Goal: Task Accomplishment & Management: Manage account settings

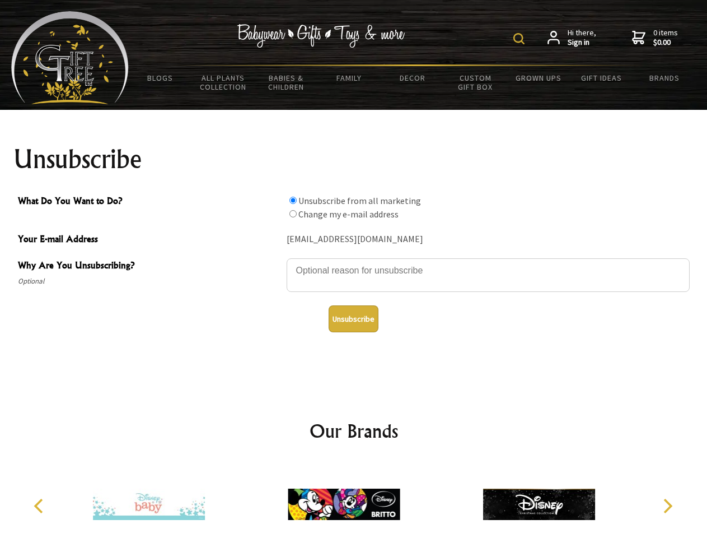
click at [521, 39] on img at bounding box center [518, 38] width 11 height 11
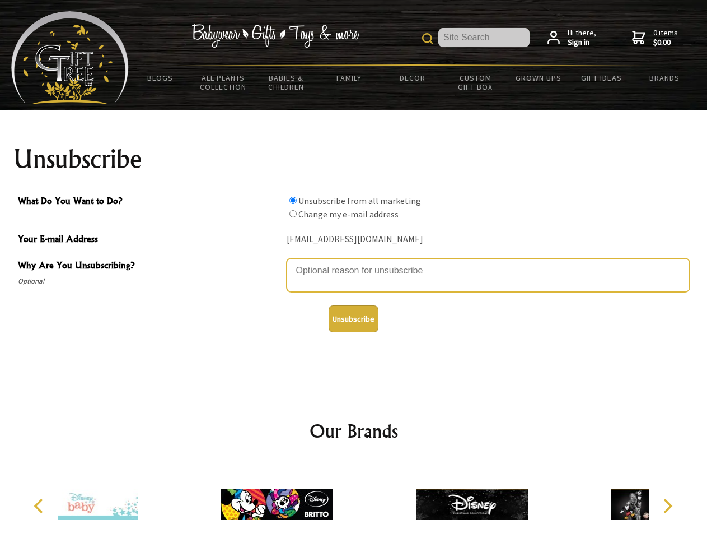
click at [354, 262] on textarea "Why Are You Unsubscribing?" at bounding box center [488, 275] width 403 height 34
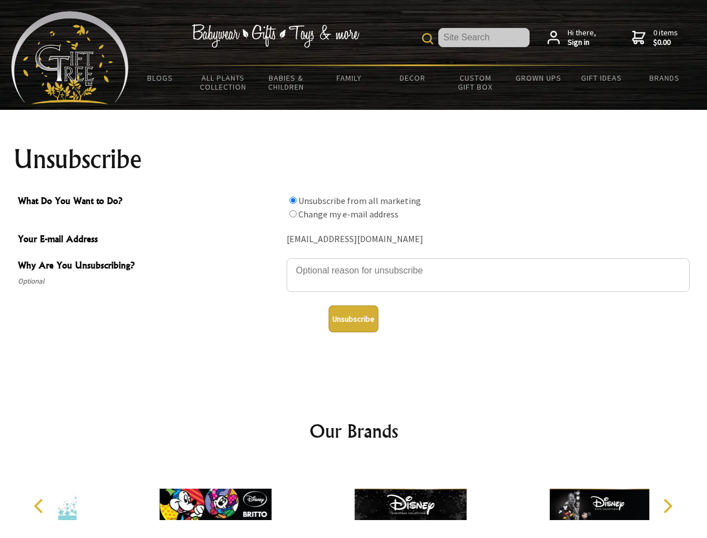
click at [293, 200] on input "What Do You Want to Do?" at bounding box center [292, 200] width 7 height 7
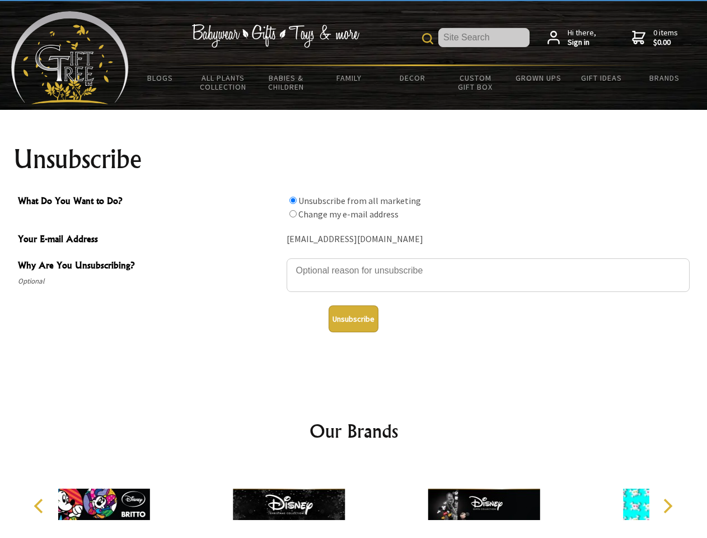
click at [293, 213] on input "What Do You Want to Do?" at bounding box center [292, 213] width 7 height 7
radio input "true"
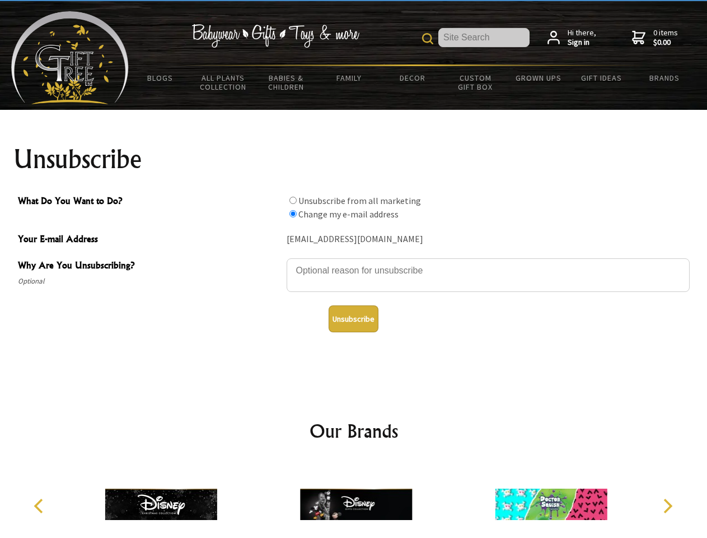
click at [353, 319] on button "Unsubscribe" at bounding box center [354, 318] width 50 height 27
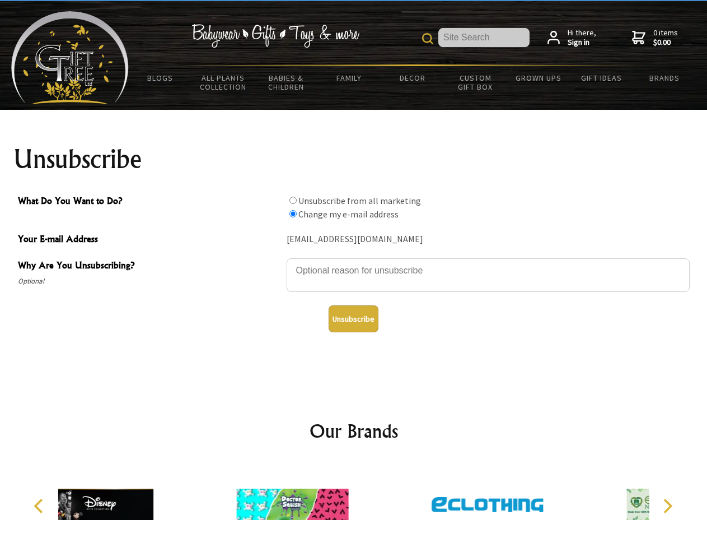
click at [40, 506] on icon "Previous" at bounding box center [39, 505] width 15 height 15
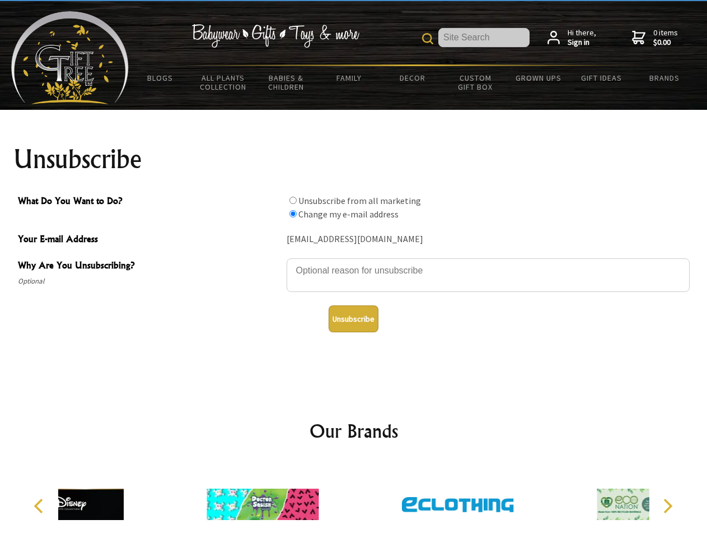
click at [667, 506] on icon "Next" at bounding box center [667, 505] width 15 height 15
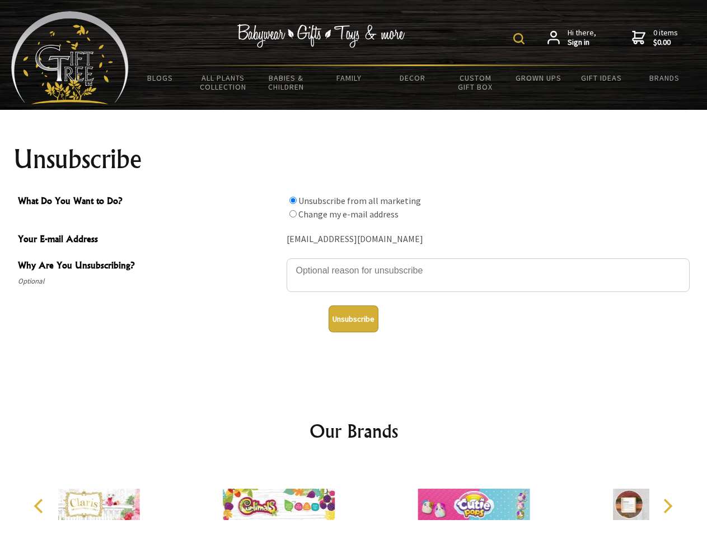
click at [521, 39] on img at bounding box center [518, 38] width 11 height 11
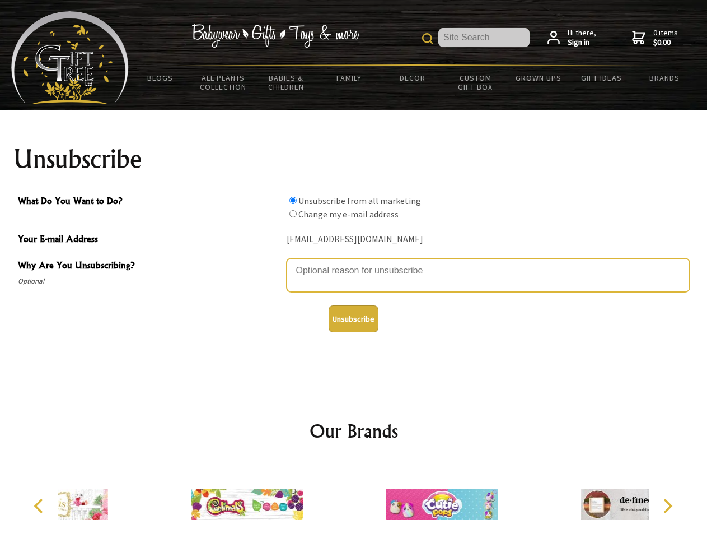
click at [354, 262] on textarea "Why Are You Unsubscribing?" at bounding box center [488, 275] width 403 height 34
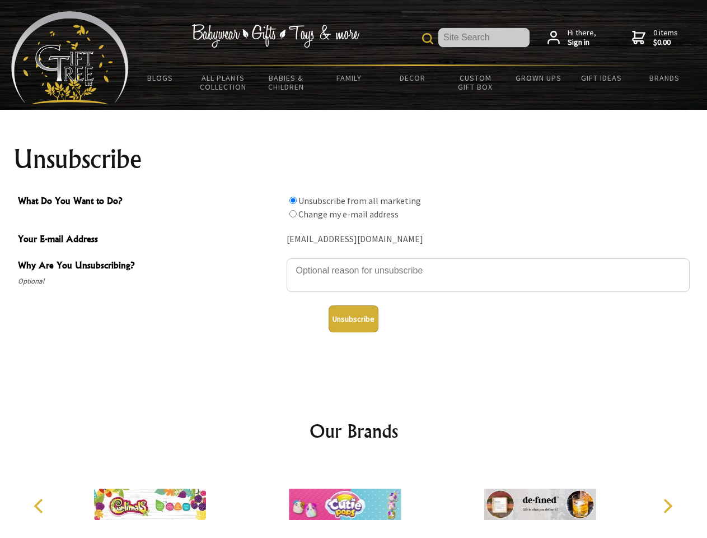
click at [293, 200] on input "What Do You Want to Do?" at bounding box center [292, 200] width 7 height 7
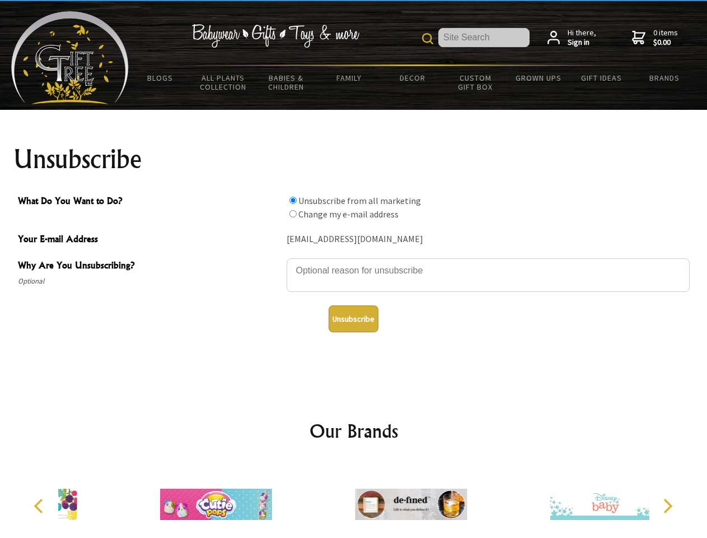
click at [293, 213] on input "What Do You Want to Do?" at bounding box center [292, 213] width 7 height 7
radio input "true"
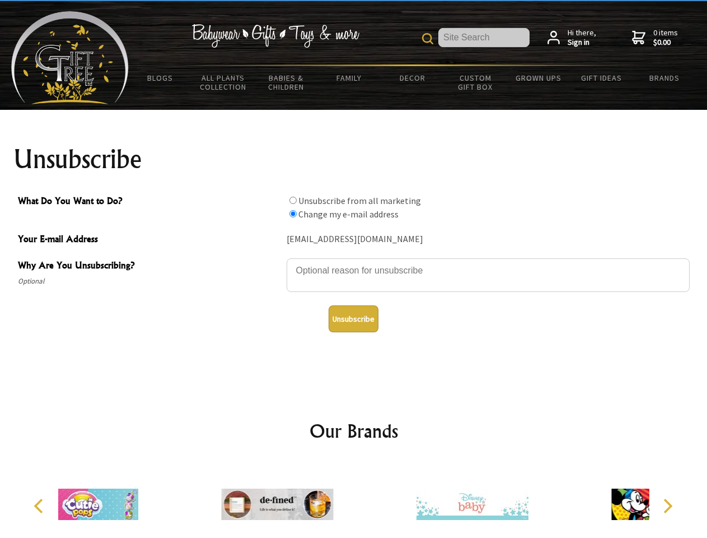
click at [353, 319] on button "Unsubscribe" at bounding box center [354, 318] width 50 height 27
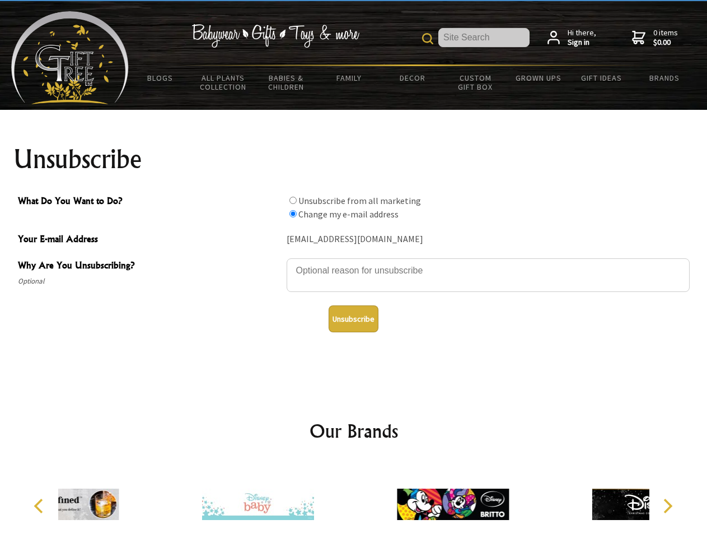
click at [354, 499] on div at bounding box center [257, 505] width 195 height 87
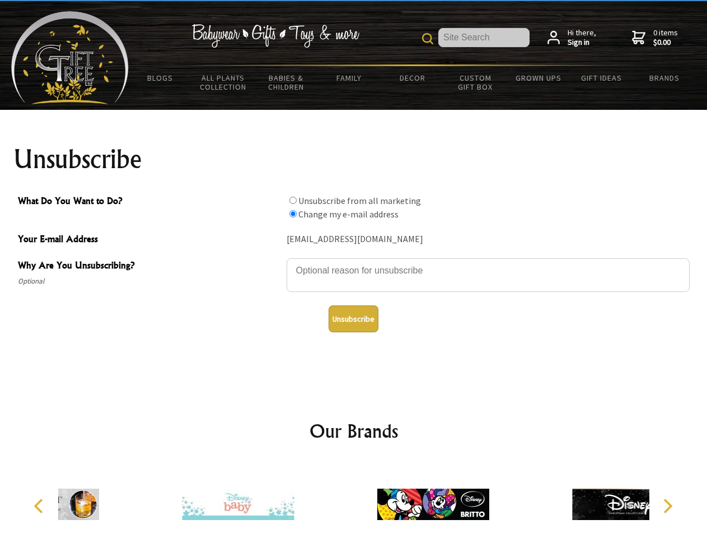
click at [40, 506] on icon "Previous" at bounding box center [39, 505] width 15 height 15
click at [667, 506] on icon "Next" at bounding box center [667, 505] width 15 height 15
